Goal: Find specific page/section: Find specific page/section

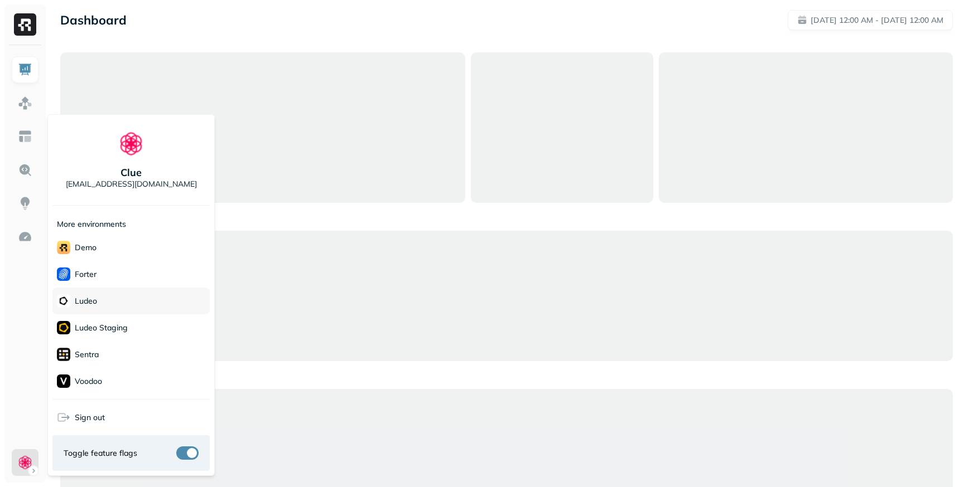
click at [113, 304] on div "Ludeo" at bounding box center [130, 301] width 157 height 27
